Goal: Task Accomplishment & Management: Manage account settings

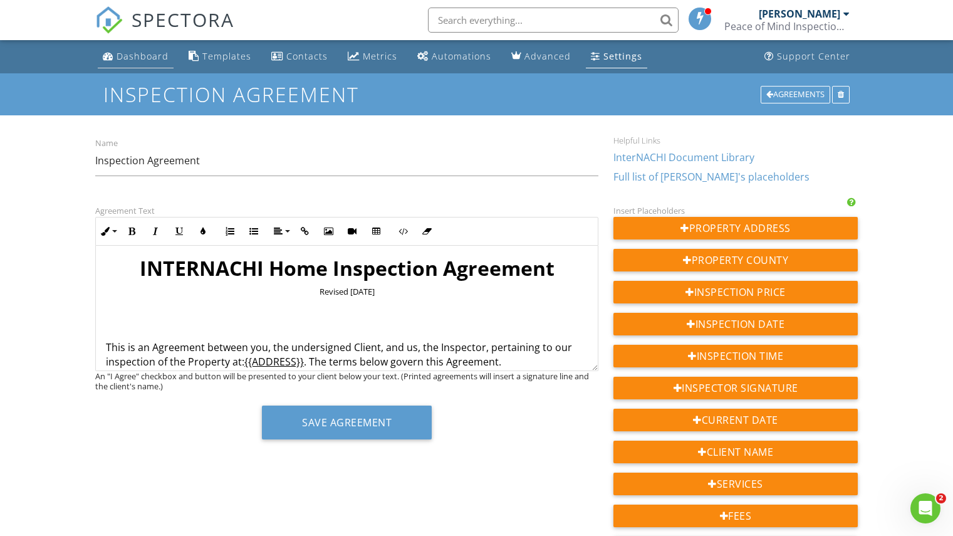
click at [133, 51] on div "Dashboard" at bounding box center [143, 56] width 52 height 12
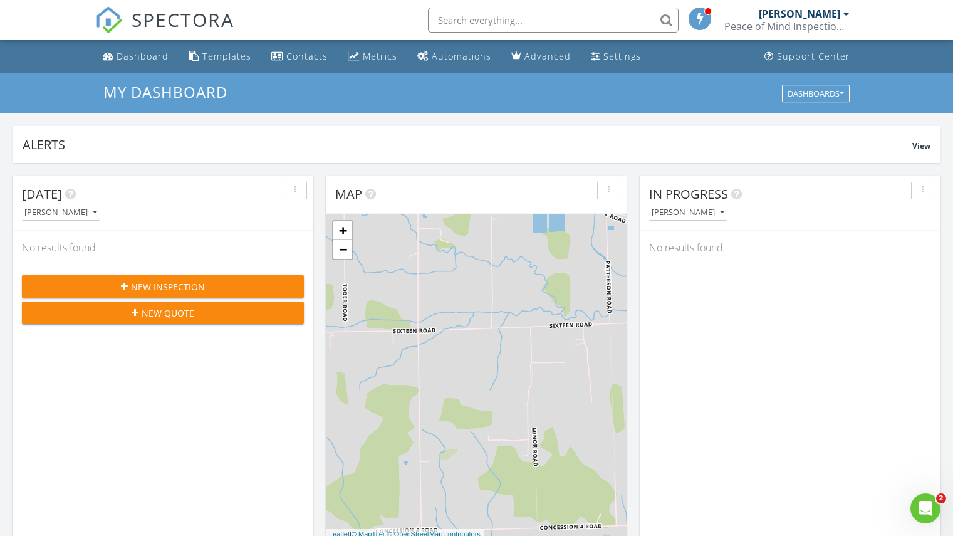
click at [606, 53] on div "Settings" at bounding box center [622, 56] width 38 height 12
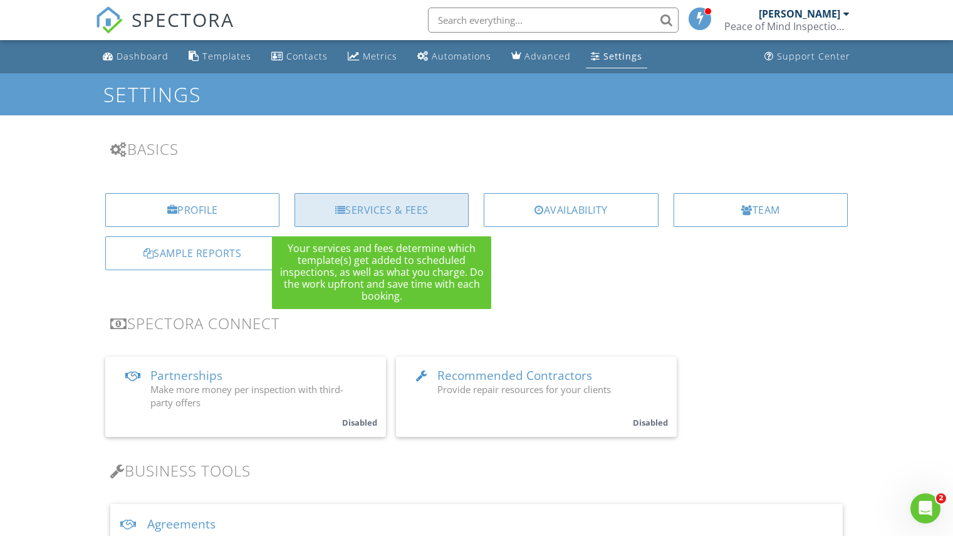
click at [352, 210] on div "Services & Fees" at bounding box center [382, 210] width 174 height 34
